Goal: Task Accomplishment & Management: Manage account settings

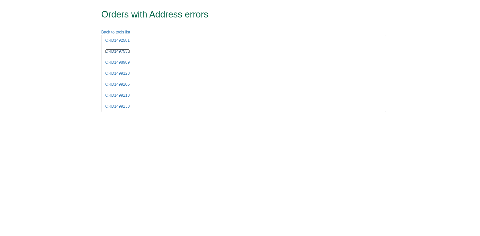
click at [120, 51] on link "ORD1497538" at bounding box center [117, 51] width 25 height 4
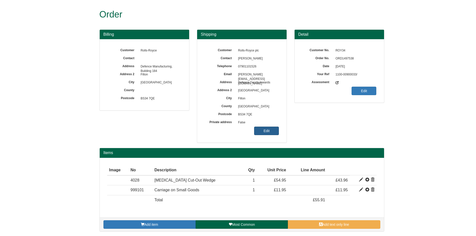
click at [271, 131] on link "Edit" at bounding box center [266, 131] width 25 height 9
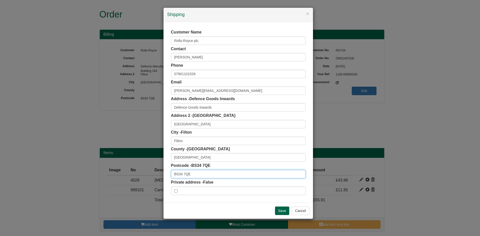
click at [192, 175] on input "BS34 7QE" at bounding box center [238, 174] width 135 height 9
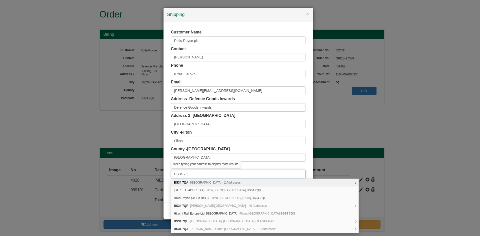
type input "BS34 7QE"
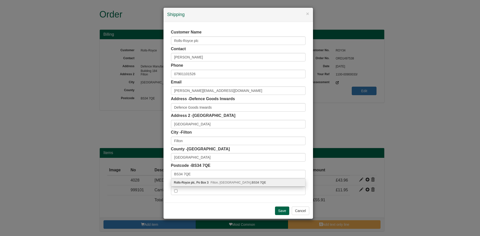
click at [227, 183] on span "Filton, [GEOGRAPHIC_DATA], BS34 7QE" at bounding box center [239, 183] width 56 height 4
type input "Rolls-Royce plc"
type input "Po Box 3, Filton"
type input "[GEOGRAPHIC_DATA]"
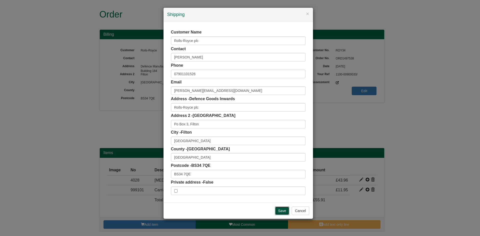
click at [276, 210] on input "Save" at bounding box center [282, 211] width 15 height 9
